Goal: Task Accomplishment & Management: Manage account settings

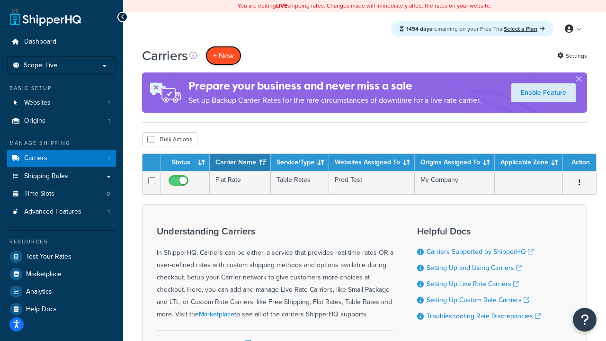
click at [223, 55] on button "+ New" at bounding box center [223, 55] width 36 height 19
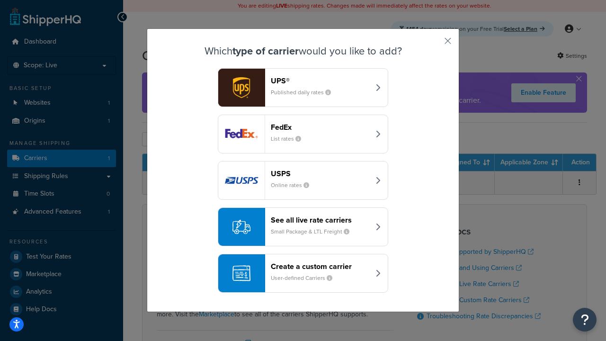
click at [320, 127] on header "FedEx" at bounding box center [320, 127] width 99 height 9
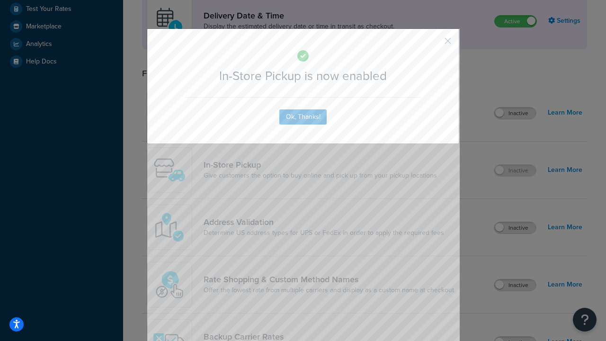
scroll to position [265, 0]
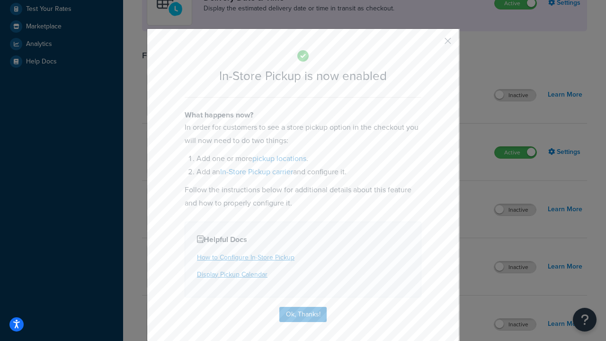
click at [433, 44] on button "button" at bounding box center [433, 44] width 2 height 2
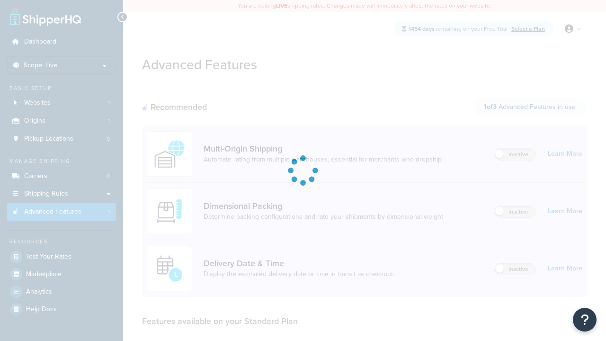
scroll to position [247, 0]
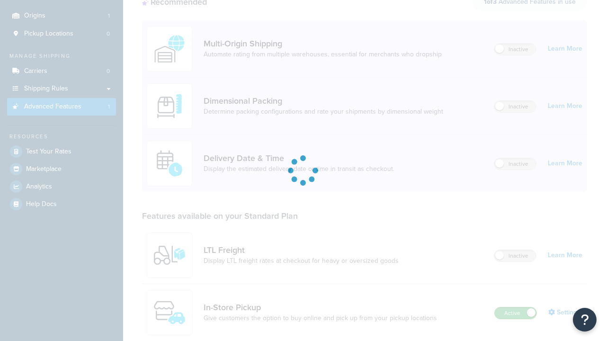
click at [515, 307] on label "Active" at bounding box center [515, 312] width 42 height 11
